Goal: Entertainment & Leisure: Consume media (video, audio)

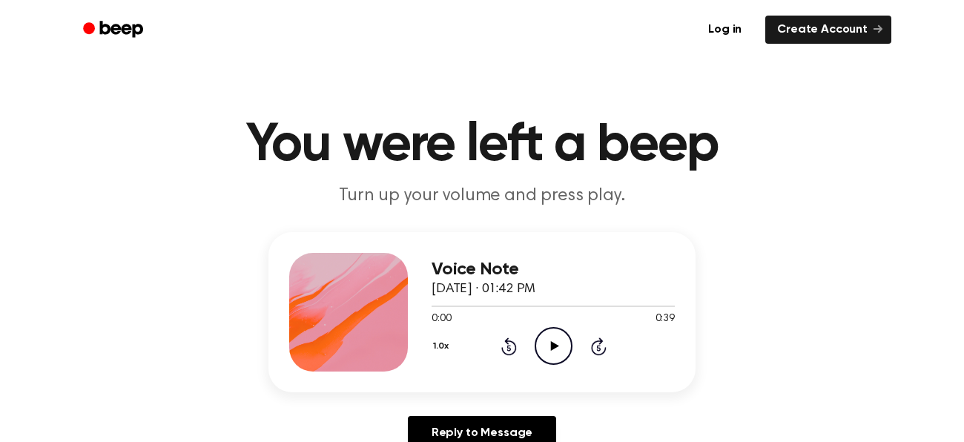
click at [557, 343] on icon "Play Audio" at bounding box center [554, 346] width 38 height 38
click at [557, 343] on icon "Pause Audio" at bounding box center [554, 346] width 38 height 38
click at [557, 343] on icon "Play Audio" at bounding box center [554, 346] width 38 height 38
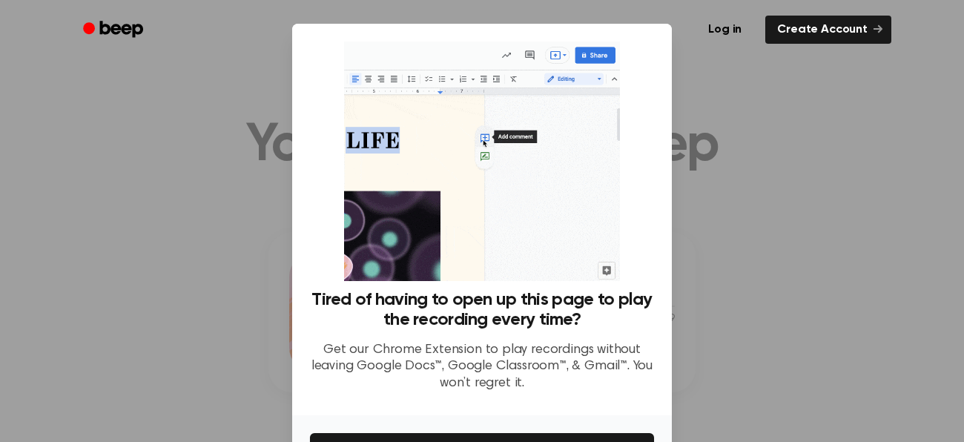
click at [575, 251] on img at bounding box center [481, 162] width 275 height 240
click at [548, 239] on img at bounding box center [481, 162] width 275 height 240
click at [840, 53] on div "Log in Create Account" at bounding box center [482, 29] width 819 height 59
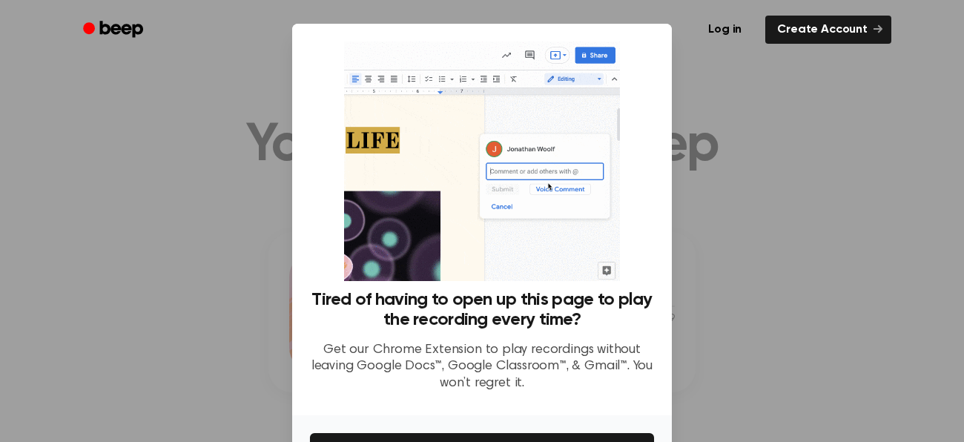
click at [865, 102] on div at bounding box center [482, 221] width 964 height 442
click at [740, 227] on div at bounding box center [482, 221] width 964 height 442
click at [739, 257] on div at bounding box center [482, 221] width 964 height 442
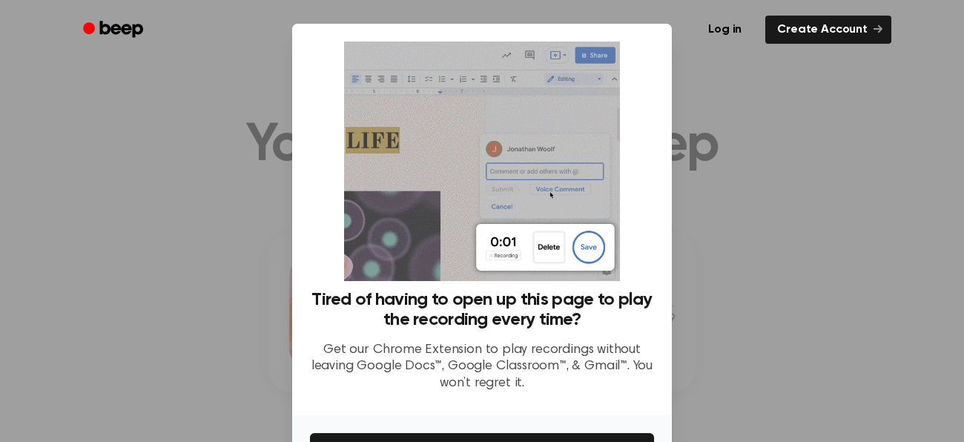
click at [739, 257] on div at bounding box center [482, 221] width 964 height 442
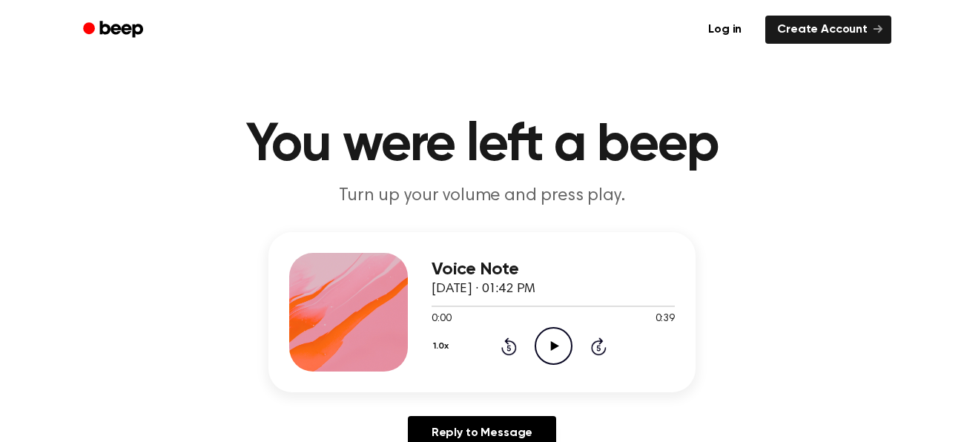
click at [542, 352] on icon "Play Audio" at bounding box center [554, 346] width 38 height 38
